Goal: Find specific page/section: Find specific page/section

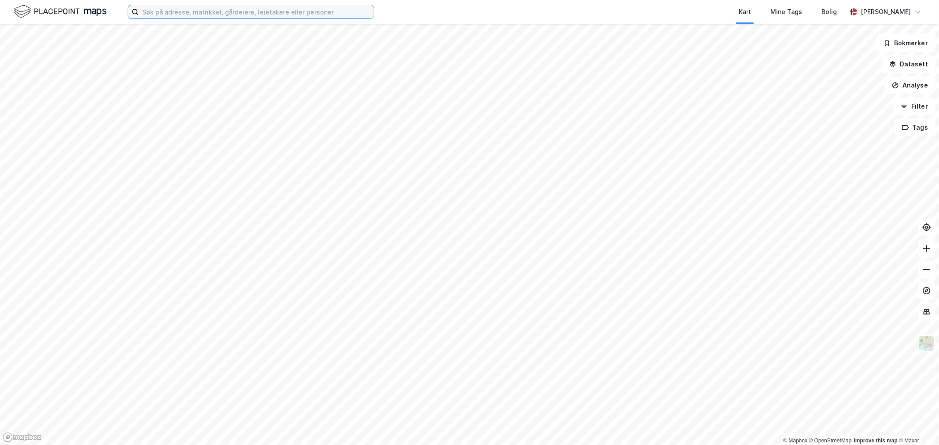
click at [217, 14] on input at bounding box center [256, 11] width 235 height 13
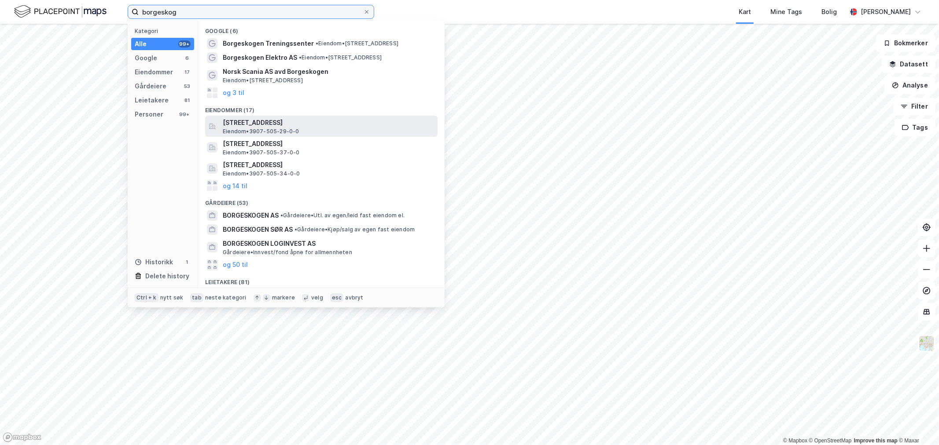
type input "borgeskog"
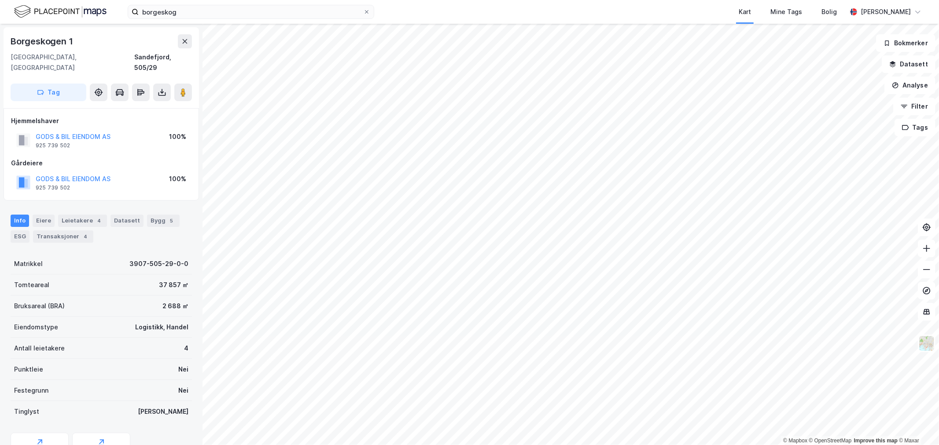
click at [544, 445] on html "borgeskog Kart Mine Tags Bolig [PERSON_NAME] © Mapbox © OpenStreetMap Improve t…" at bounding box center [469, 222] width 939 height 445
